Goal: Use online tool/utility

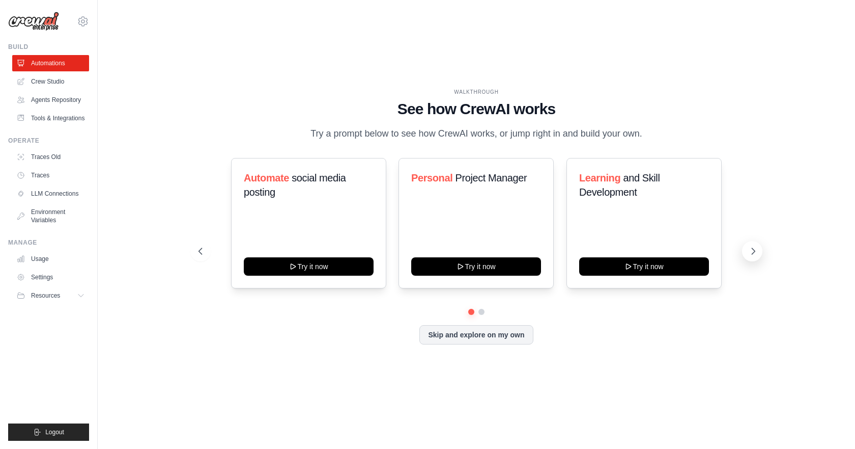
click at [752, 255] on icon at bounding box center [753, 251] width 10 height 10
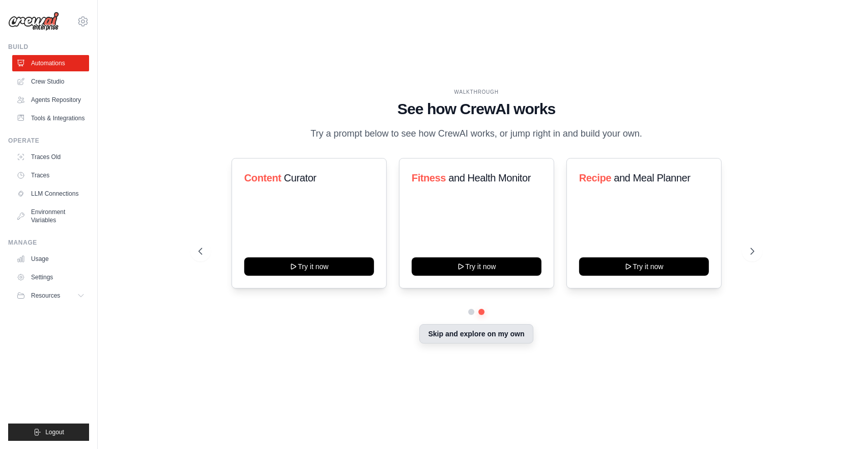
click at [480, 336] on button "Skip and explore on my own" at bounding box center [476, 333] width 114 height 19
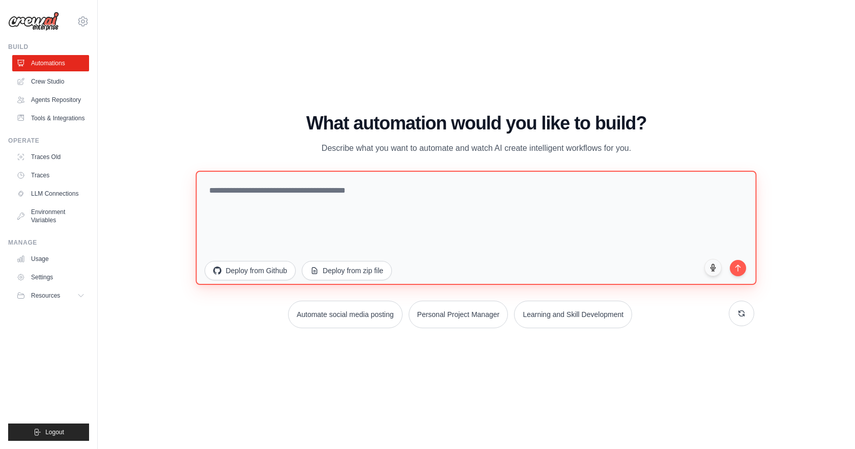
click at [392, 199] on textarea at bounding box center [476, 227] width 561 height 114
paste textarea "**********"
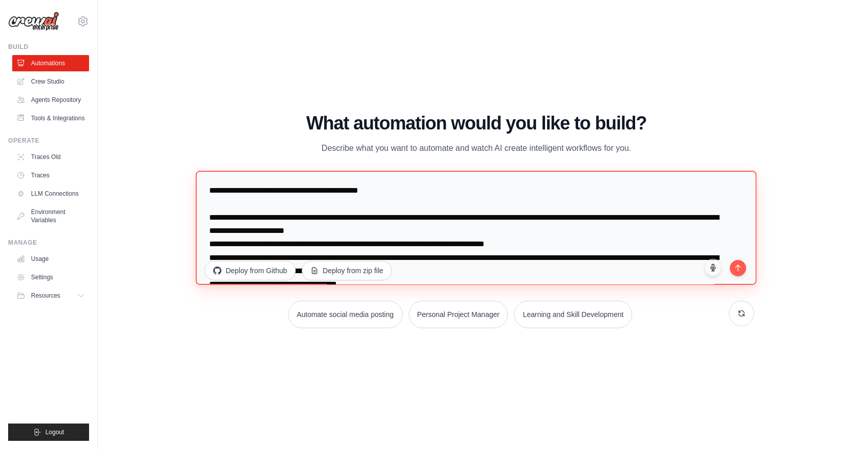
scroll to position [627, 0]
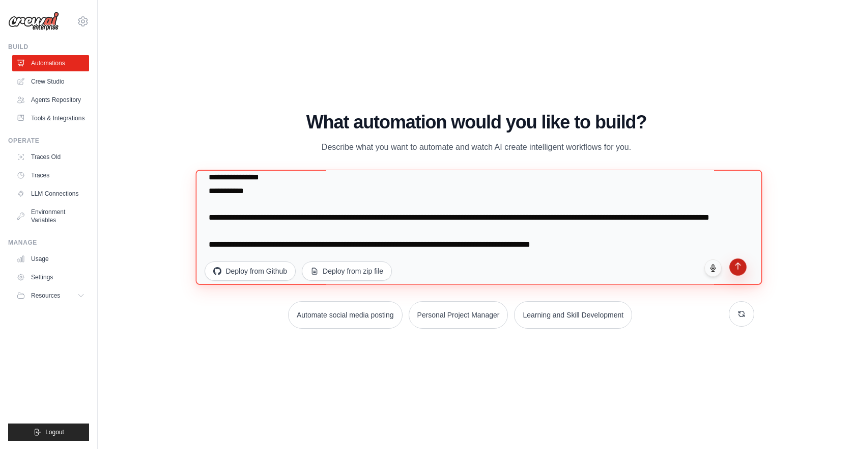
type textarea "**********"
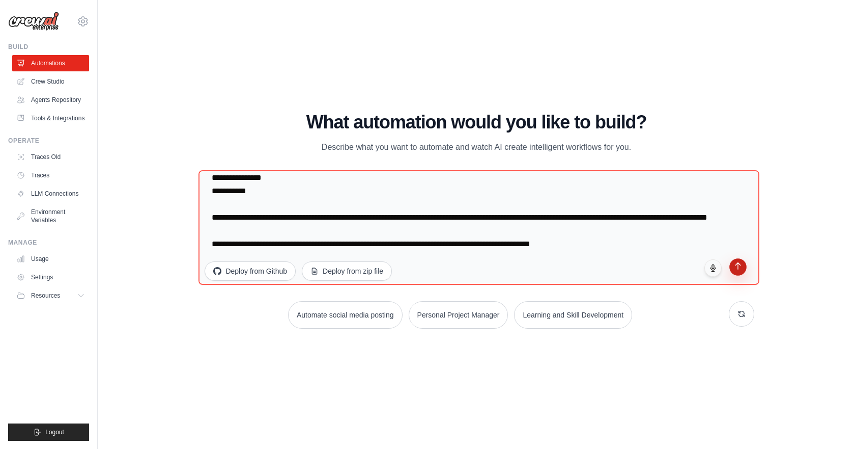
click at [736, 266] on icon "submit" at bounding box center [738, 265] width 9 height 9
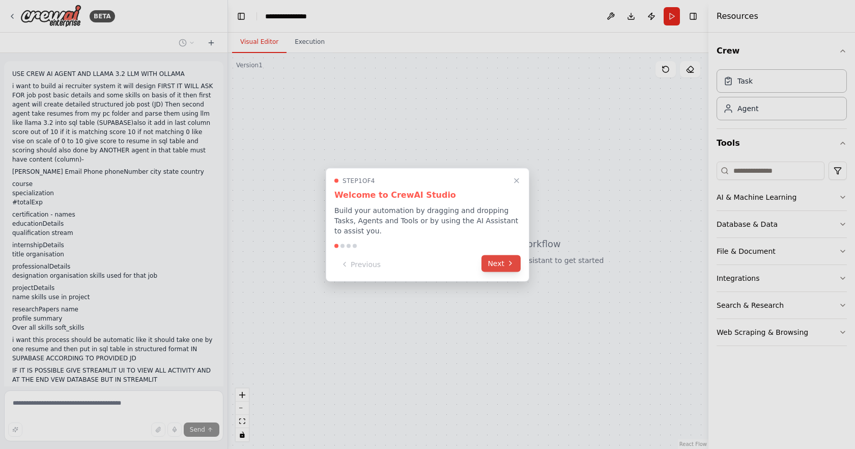
scroll to position [37, 0]
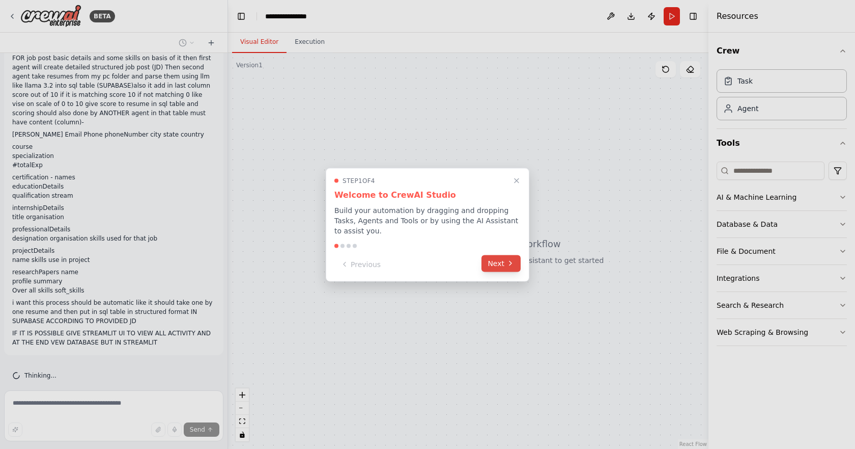
click at [494, 259] on button "Next" at bounding box center [501, 263] width 39 height 17
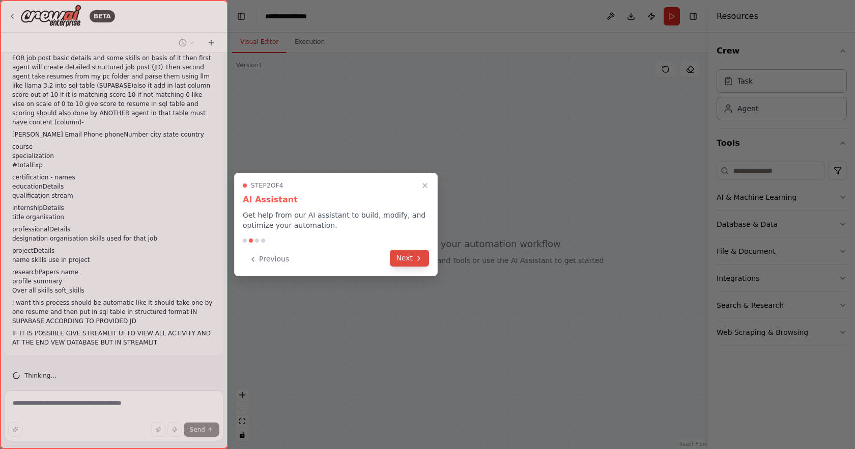
click at [429, 259] on button "Next" at bounding box center [409, 257] width 39 height 17
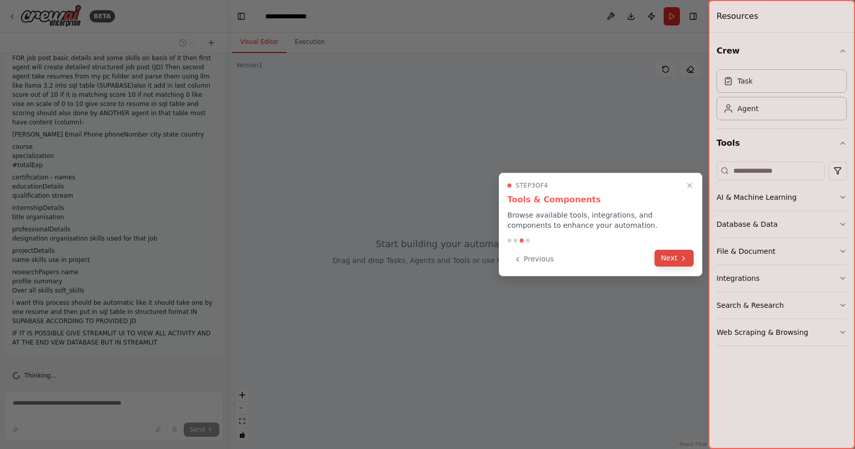
click at [675, 254] on button "Next" at bounding box center [674, 257] width 39 height 17
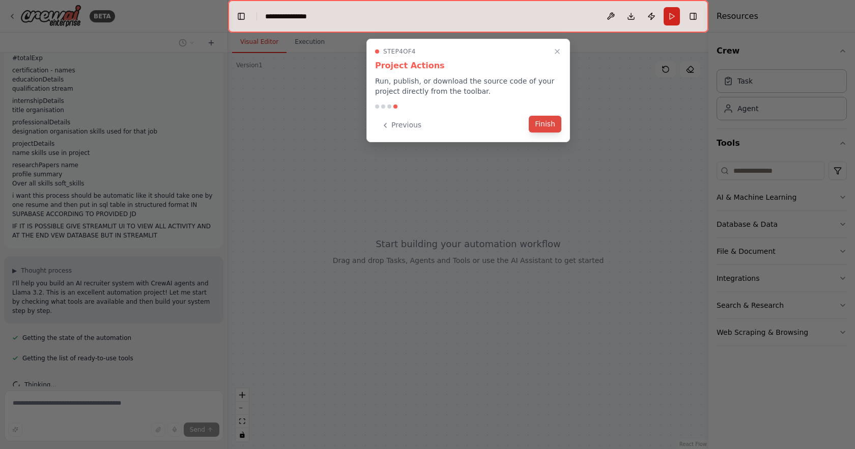
scroll to position [164, 0]
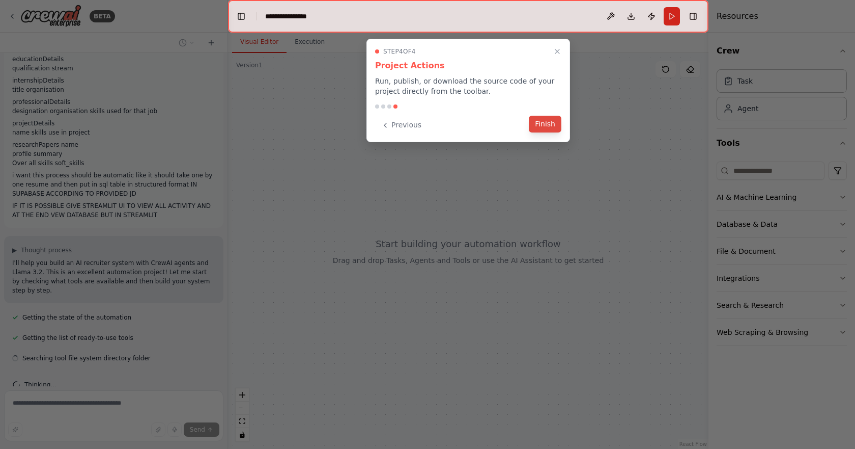
click at [552, 121] on button "Finish" at bounding box center [545, 124] width 33 height 17
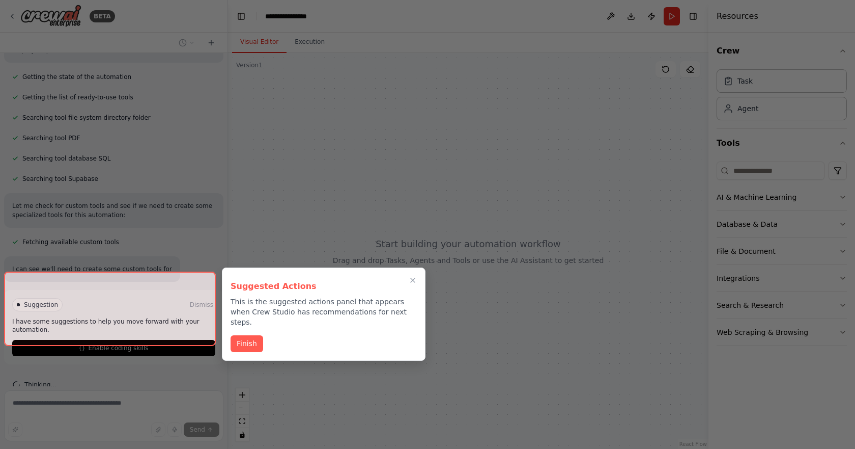
scroll to position [414, 0]
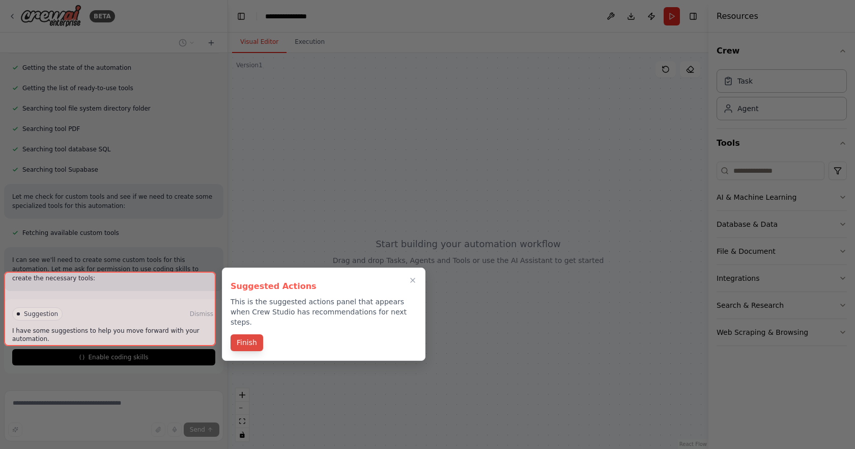
click at [241, 334] on button "Finish" at bounding box center [247, 342] width 33 height 17
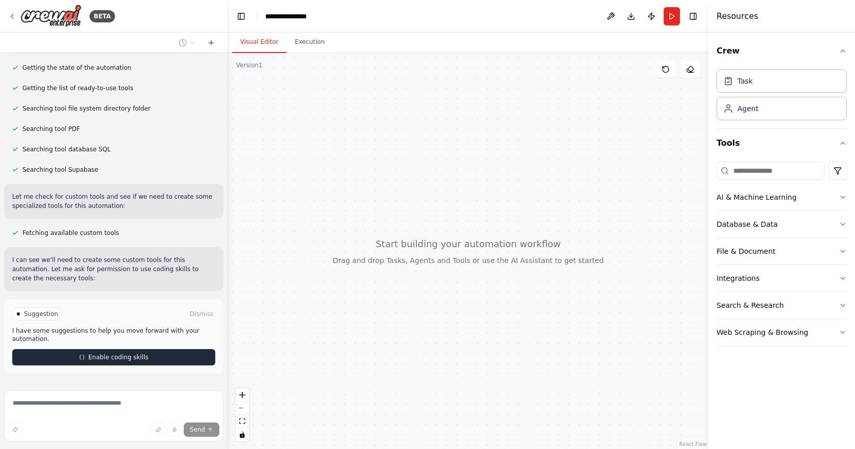
click at [149, 349] on button "Enable coding skills" at bounding box center [113, 357] width 203 height 16
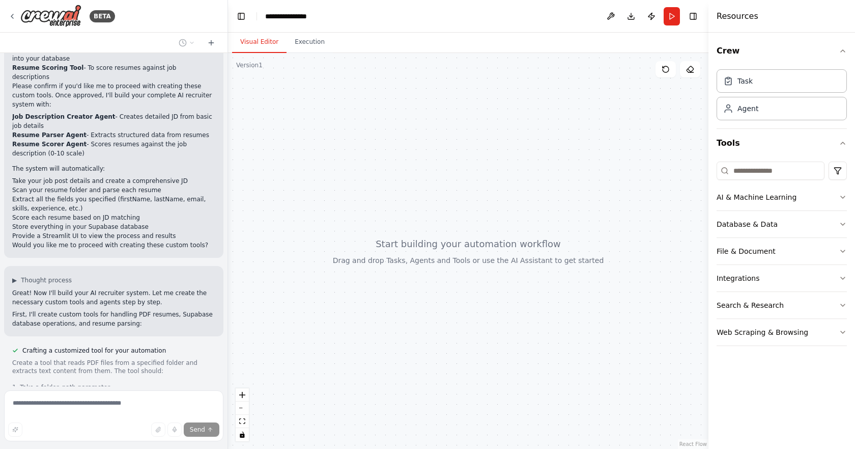
scroll to position [714, 0]
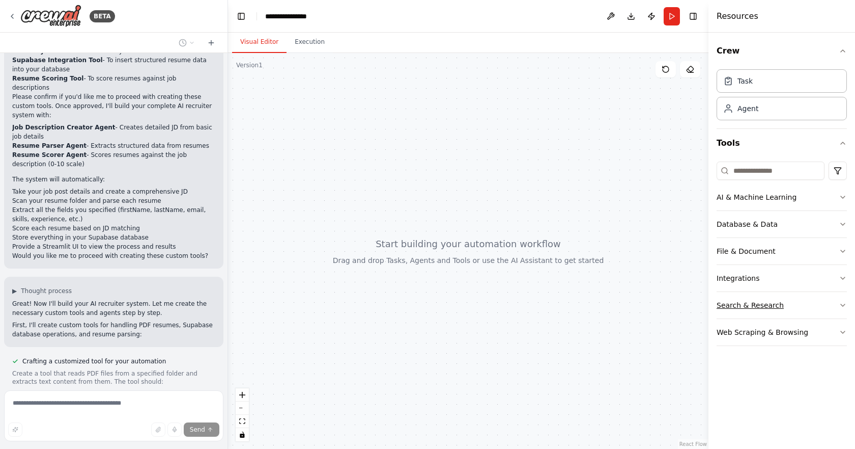
click at [768, 300] on div "Search & Research" at bounding box center [750, 305] width 67 height 10
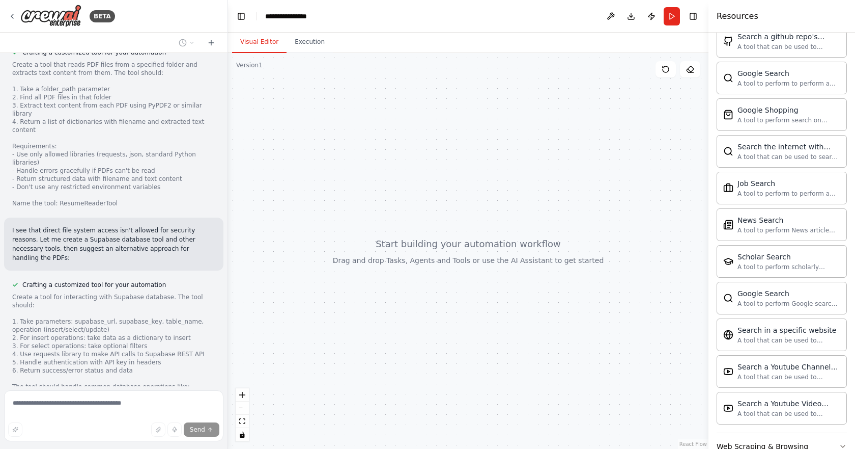
scroll to position [435, 0]
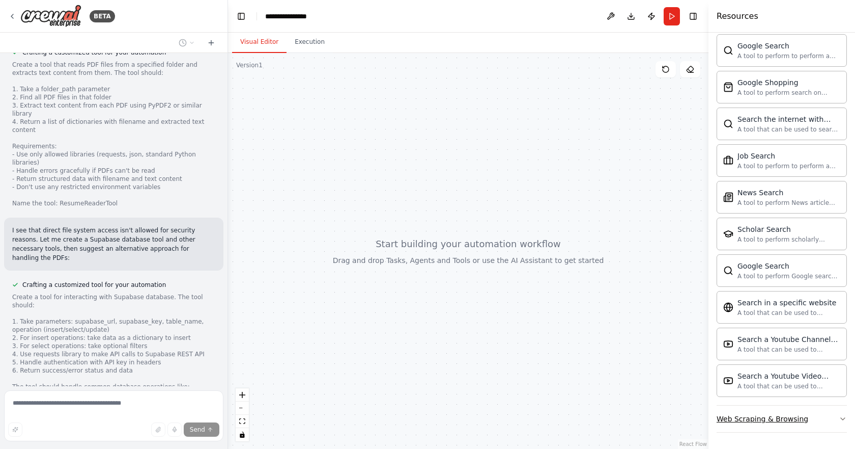
click at [790, 418] on div "Web Scraping & Browsing" at bounding box center [763, 418] width 92 height 10
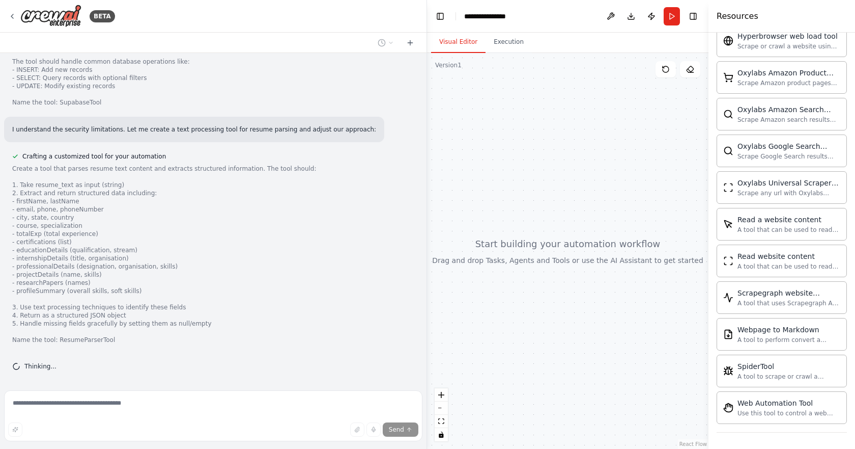
scroll to position [1070, 0]
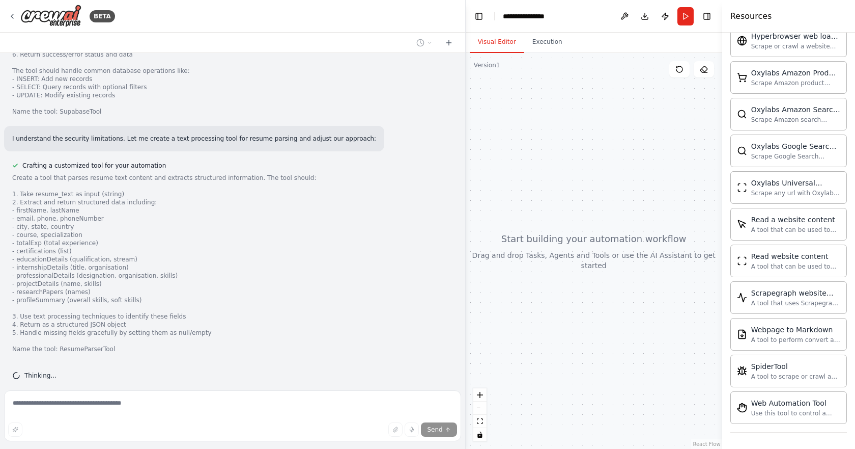
drag, startPoint x: 225, startPoint y: 218, endPoint x: 659, endPoint y: 212, distance: 434.3
click at [659, 212] on div "BETA USE CREW AI AGENT AND LLAMA 3.2 LLM WITH OLLAMA i want to build ai recruit…" at bounding box center [427, 224] width 855 height 449
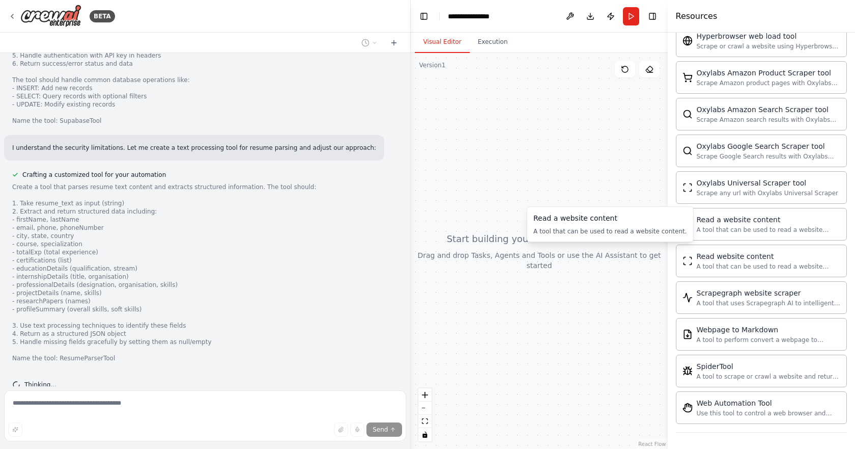
scroll to position [1097, 0]
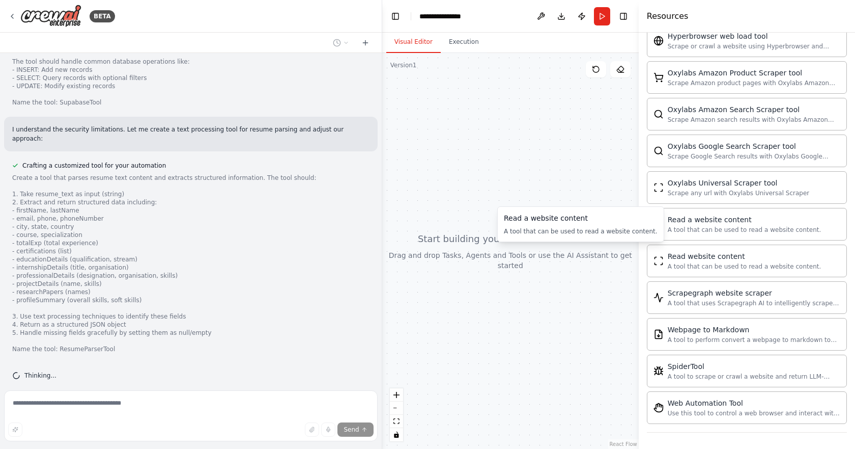
drag, startPoint x: 723, startPoint y: 215, endPoint x: 565, endPoint y: 226, distance: 159.2
click at [565, 226] on body "BETA USE CREW AI AGENT AND LLAMA 3.2 LLM WITH OLLAMA i want to build ai recruit…" at bounding box center [427, 224] width 855 height 449
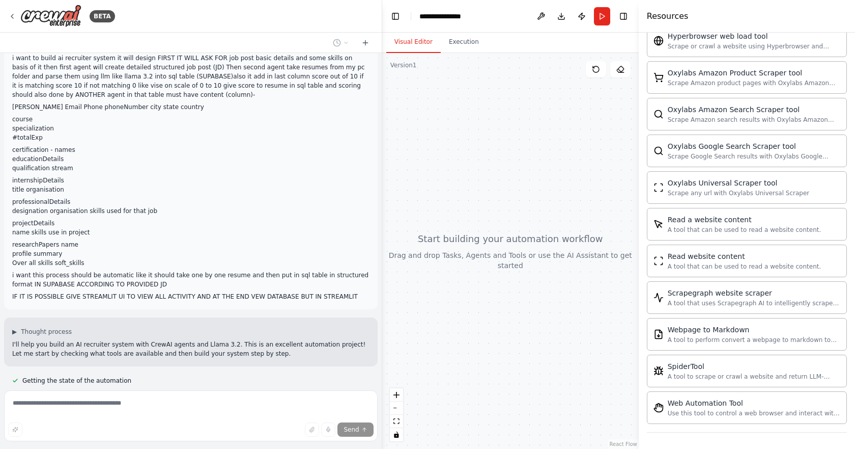
scroll to position [0, 0]
